Goal: Browse casually: Explore the website without a specific task or goal

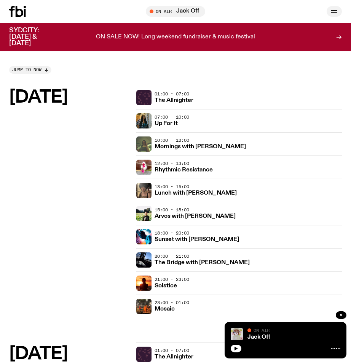
click at [334, 13] on icon "button" at bounding box center [333, 11] width 9 height 9
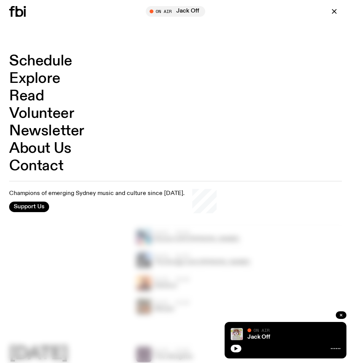
click at [63, 114] on link "Volunteer" at bounding box center [41, 113] width 65 height 14
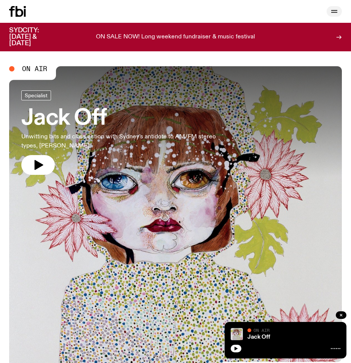
click at [332, 8] on icon "button" at bounding box center [333, 11] width 9 height 9
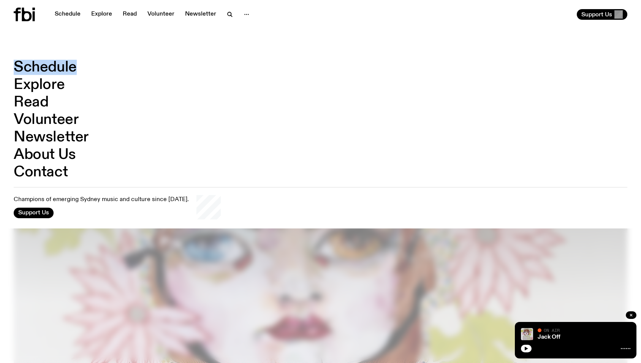
scroll to position [8, 0]
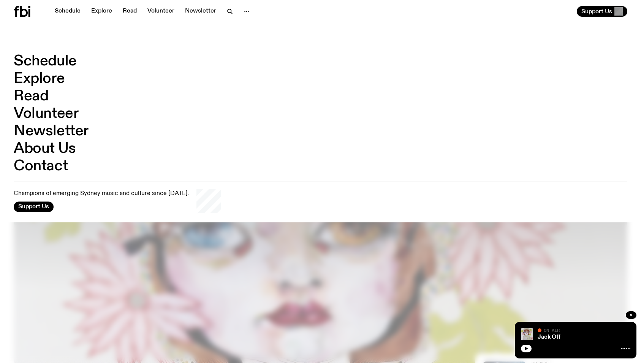
click at [412, 56] on nav "Schedule Explore Read Volunteer Newsletter About Us Contact" at bounding box center [321, 113] width 614 height 119
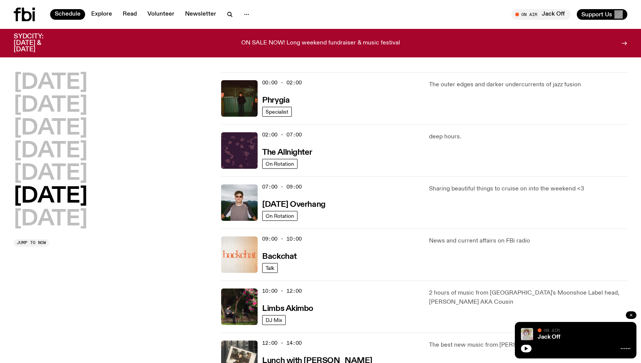
click at [632, 313] on button "button" at bounding box center [631, 315] width 11 height 8
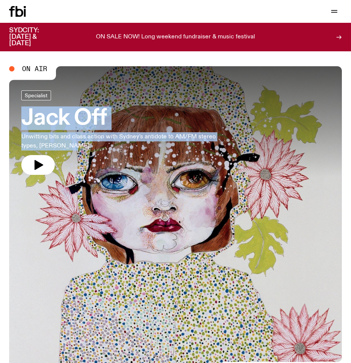
click at [215, 112] on h3 "Jack Off" at bounding box center [118, 118] width 195 height 21
